Goal: Share content: Share content

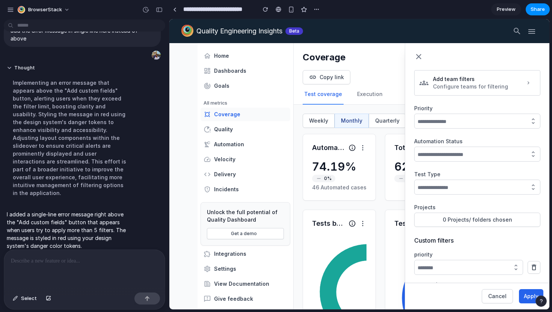
scroll to position [210, 0]
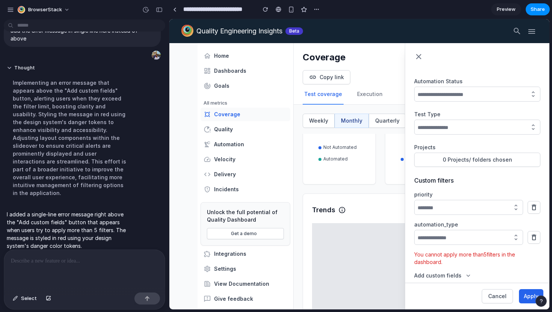
click at [451, 275] on button "Add custom fields" at bounding box center [443, 276] width 58 height 8
click at [27, 297] on span "Select" at bounding box center [29, 299] width 16 height 8
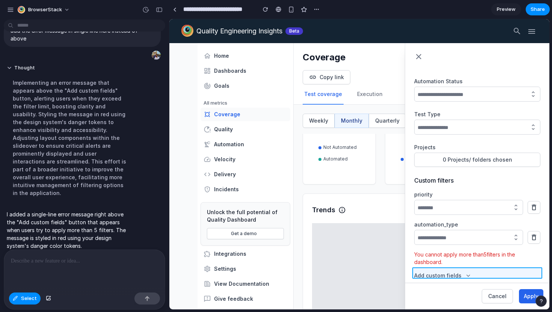
click at [474, 276] on div at bounding box center [360, 165] width 380 height 290
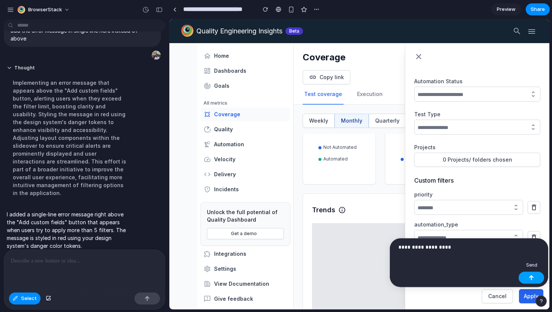
click at [527, 275] on button "button" at bounding box center [532, 278] width 26 height 12
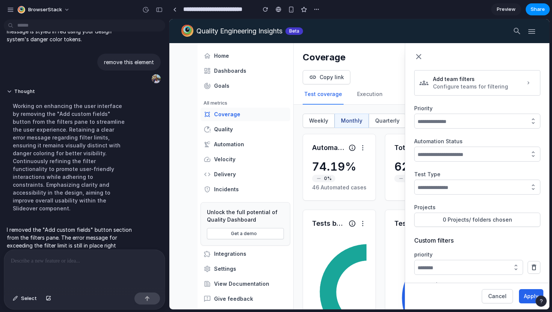
scroll to position [50, 0]
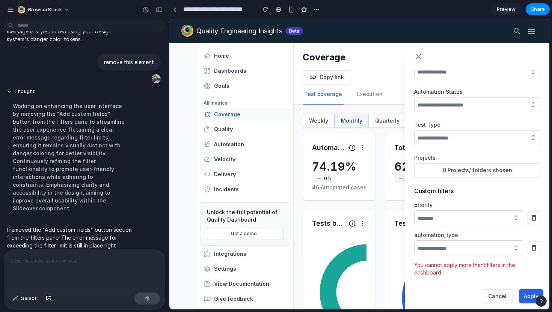
click at [446, 264] on p "You cannot apply more than 5 filters in the dashboard." at bounding box center [477, 269] width 126 height 15
click at [428, 264] on p "You cannot apply more than 5 filters in the dashboard." at bounding box center [477, 269] width 126 height 15
click at [20, 298] on button "Select" at bounding box center [25, 299] width 32 height 12
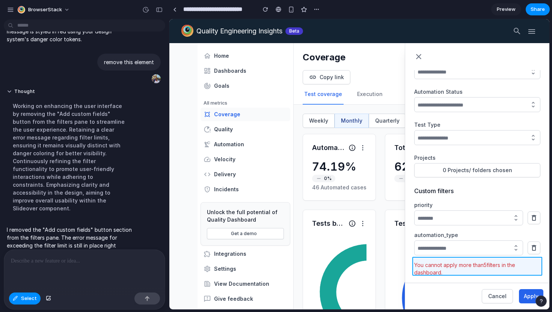
click at [435, 266] on div at bounding box center [360, 165] width 380 height 290
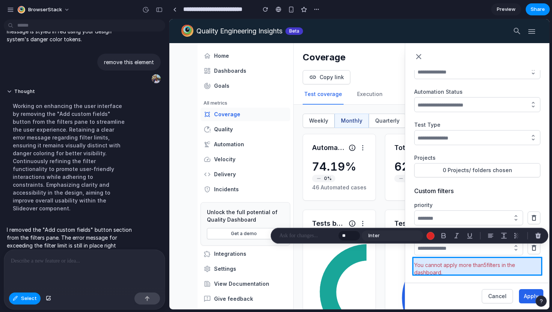
click at [438, 264] on div at bounding box center [360, 165] width 380 height 290
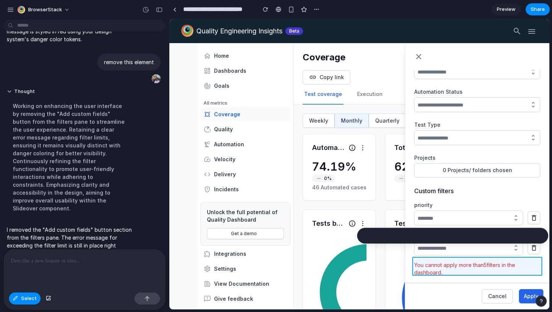
click at [438, 264] on div at bounding box center [360, 165] width 380 height 290
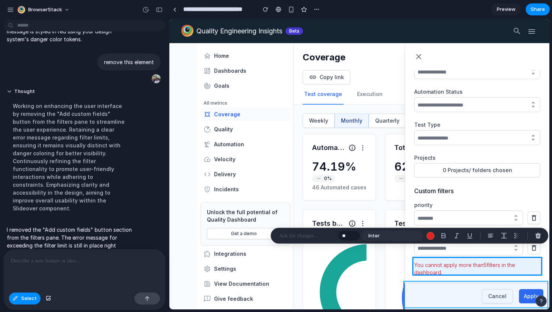
click at [447, 288] on div at bounding box center [360, 165] width 380 height 290
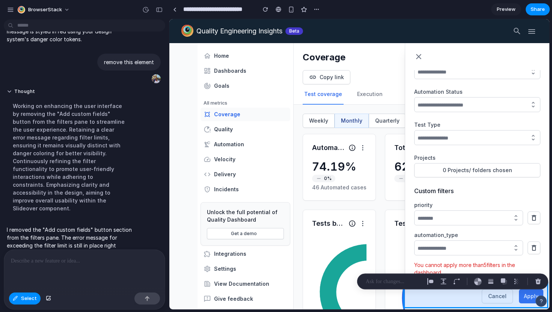
click at [432, 297] on div at bounding box center [360, 165] width 380 height 290
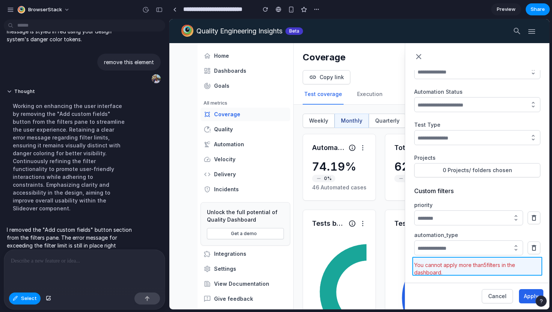
click at [440, 267] on div at bounding box center [360, 165] width 380 height 290
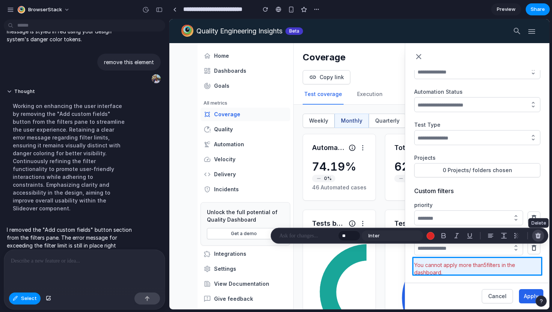
click at [537, 236] on div "button" at bounding box center [538, 236] width 7 height 7
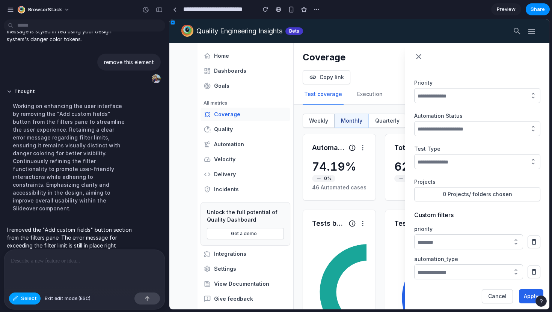
click at [21, 301] on button "Select" at bounding box center [25, 299] width 32 height 12
click at [45, 226] on p "I removed the "Add custom fields" button section from the filters pane. The err…" at bounding box center [69, 242] width 125 height 32
click at [48, 266] on div at bounding box center [84, 270] width 161 height 40
click at [95, 226] on p "I removed the "Add custom fields" button section from the filters pane. The err…" at bounding box center [69, 242] width 125 height 32
click at [277, 11] on div at bounding box center [279, 9] width 6 height 6
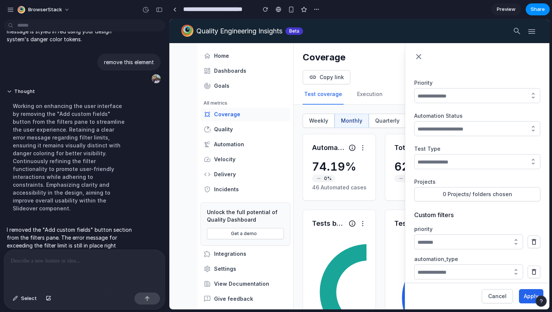
click at [466, 280] on div "Add team filters Configure teams for filtering Priority Automation Status Test …" at bounding box center [477, 176] width 144 height 213
click at [314, 10] on div "button" at bounding box center [317, 9] width 6 height 6
click at [175, 8] on div "Duplicate Delete" at bounding box center [276, 156] width 552 height 312
click at [174, 11] on div at bounding box center [174, 10] width 3 height 4
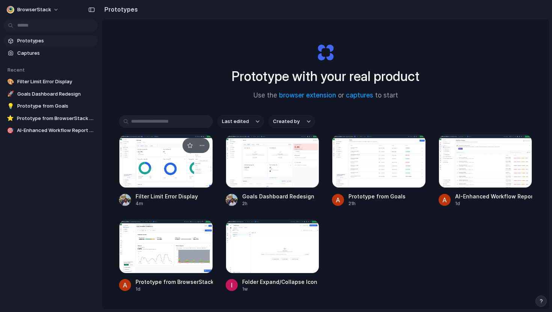
click at [169, 179] on div at bounding box center [166, 161] width 94 height 53
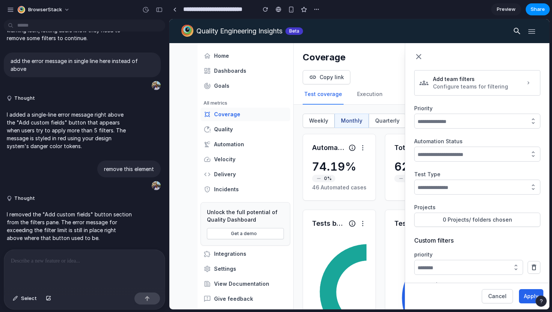
click at [518, 31] on icon "button" at bounding box center [517, 31] width 6 height 6
click at [528, 31] on icon "button" at bounding box center [531, 31] width 7 height 5
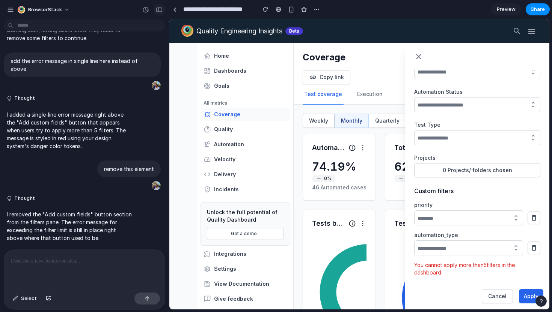
click at [155, 7] on button "button" at bounding box center [159, 10] width 12 height 12
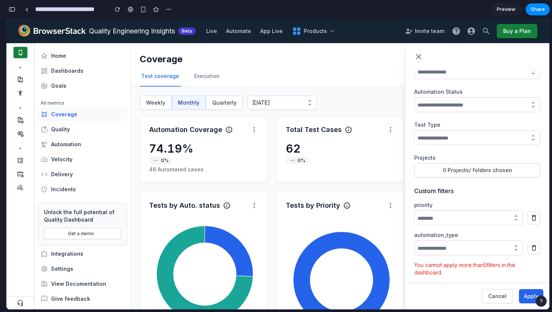
click at [429, 266] on p "You cannot apply more than 5 filters in the dashboard." at bounding box center [477, 269] width 126 height 15
click at [433, 265] on p "You cannot apply more than 5 filters in the dashboard." at bounding box center [477, 269] width 126 height 15
click at [453, 274] on div "Custom filters priority automation_type You cannot apply more than 5 filters in…" at bounding box center [477, 233] width 126 height 93
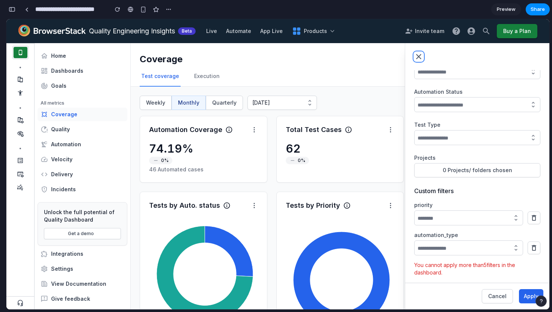
click at [417, 56] on icon "button" at bounding box center [418, 56] width 5 height 5
click at [447, 57] on div at bounding box center [477, 56] width 126 height 9
click at [538, 8] on span "Share" at bounding box center [538, 10] width 14 height 8
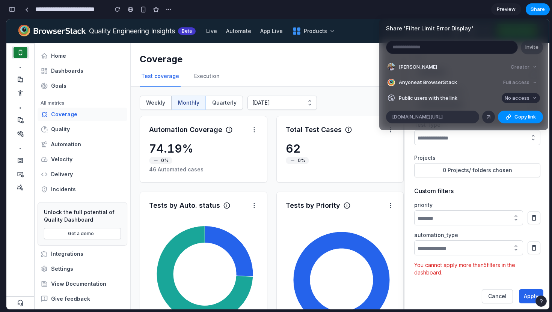
click at [517, 100] on span "No access" at bounding box center [517, 99] width 25 height 8
click at [513, 124] on span "Full access" at bounding box center [510, 126] width 26 height 8
click at [443, 118] on span "[DOMAIN_NAME][URL]" at bounding box center [417, 117] width 51 height 8
click at [501, 144] on div "Share ' Filter Limit Error Display ' Invite [PERSON_NAME] Creator Anyone at Bro…" at bounding box center [276, 156] width 552 height 312
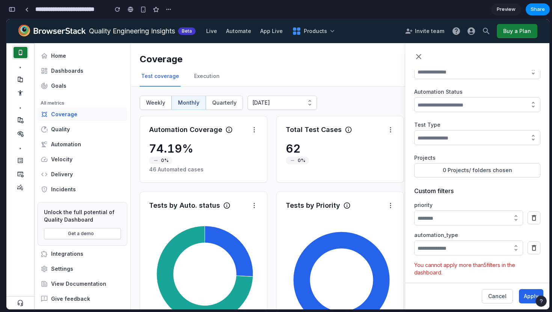
click at [507, 11] on span "Preview" at bounding box center [506, 10] width 19 height 8
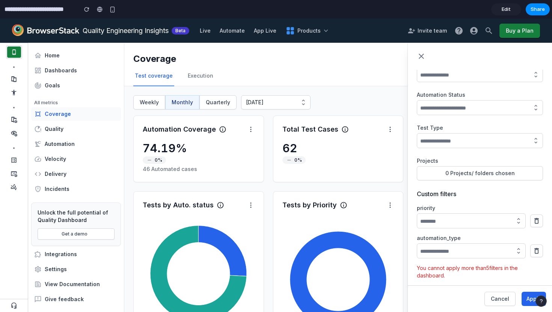
click at [445, 275] on p "You cannot apply more than 5 filters in the dashboard." at bounding box center [480, 272] width 126 height 15
click at [436, 272] on p "You cannot apply more than 5 filters in the dashboard." at bounding box center [480, 272] width 126 height 15
click at [445, 273] on p "You cannot apply more than 5 filters in the dashboard." at bounding box center [480, 272] width 126 height 15
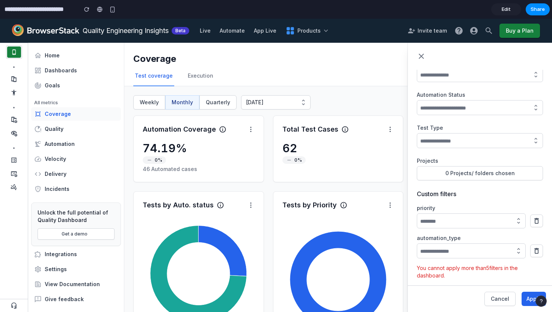
click at [507, 14] on link "Edit" at bounding box center [506, 9] width 30 height 12
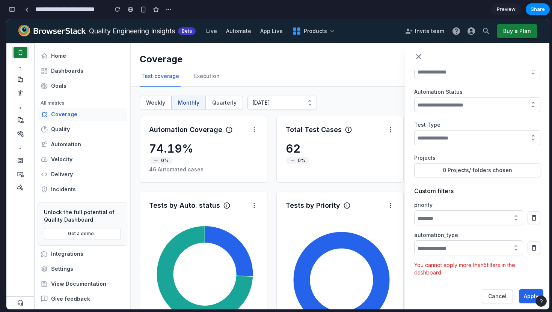
scroll to position [314, 0]
click at [167, 11] on div "button" at bounding box center [169, 9] width 6 height 6
click at [534, 11] on div "Duplicate Delete" at bounding box center [276, 156] width 552 height 312
click at [534, 11] on span "Share" at bounding box center [538, 10] width 14 height 8
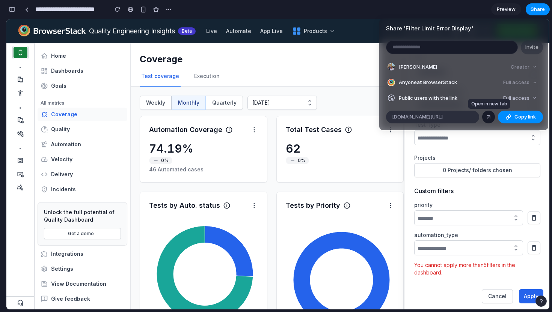
click at [490, 118] on div at bounding box center [488, 117] width 7 height 7
click at [475, 148] on div "Share ' Filter Limit Error Display ' Invite [PERSON_NAME] Creator Anyone at Bro…" at bounding box center [276, 156] width 552 height 312
